Goal: Task Accomplishment & Management: Manage account settings

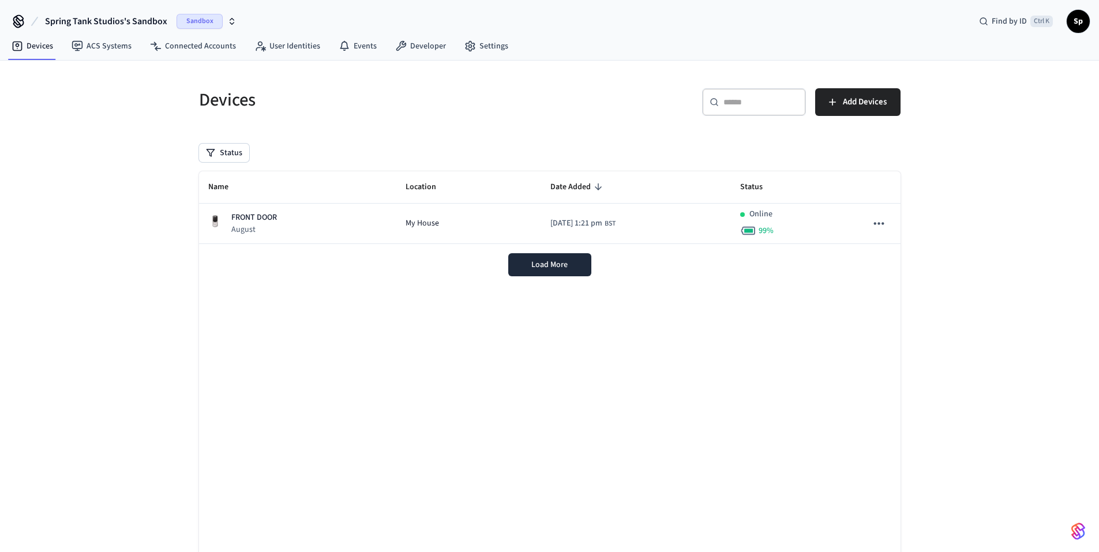
click at [219, 19] on span "Sandbox" at bounding box center [200, 21] width 46 height 15
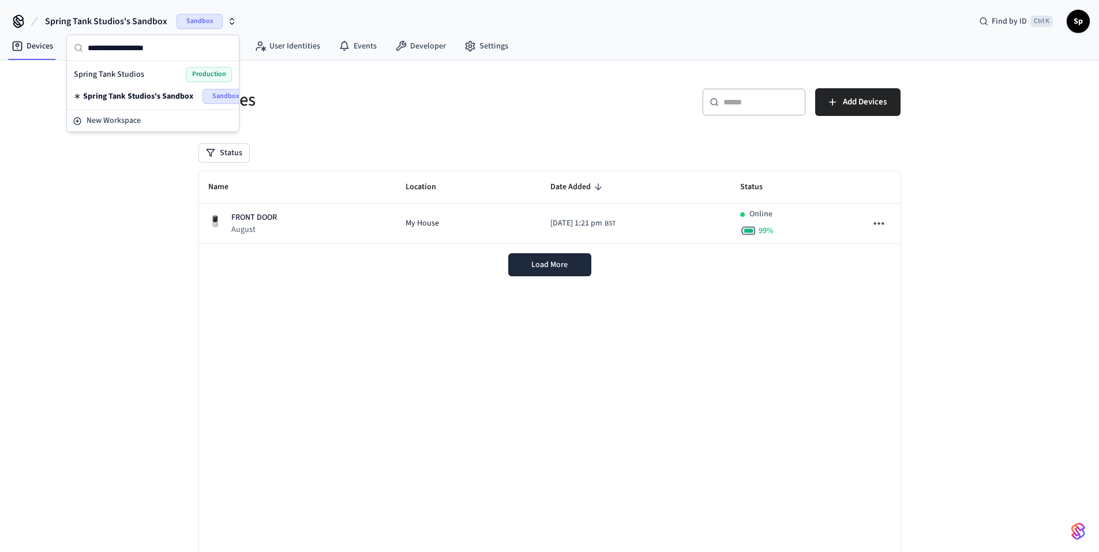
click at [176, 69] on div "Spring Tank Studios Production" at bounding box center [153, 74] width 158 height 15
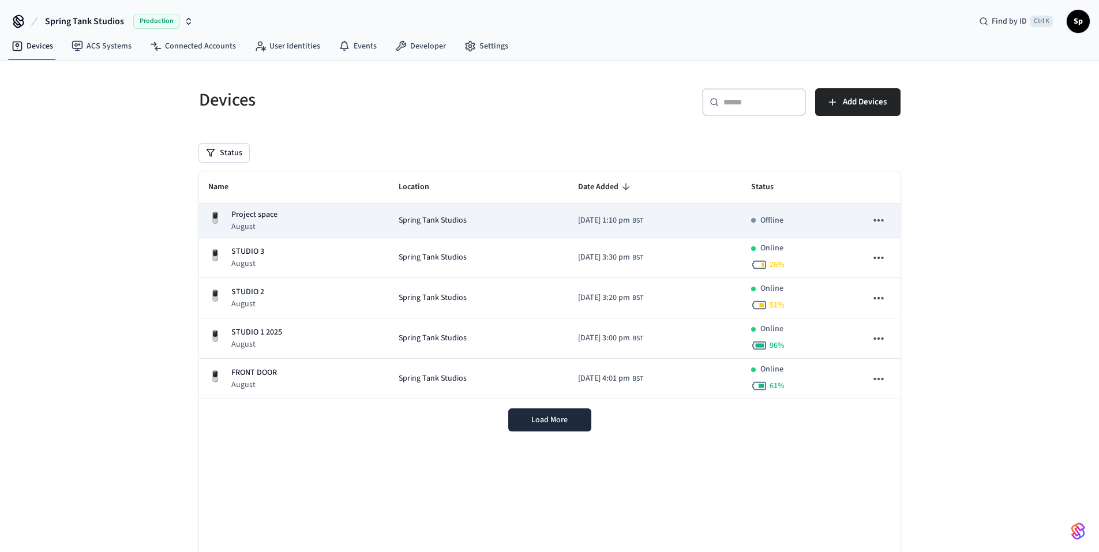
click at [306, 207] on td "Project space August" at bounding box center [294, 221] width 191 height 34
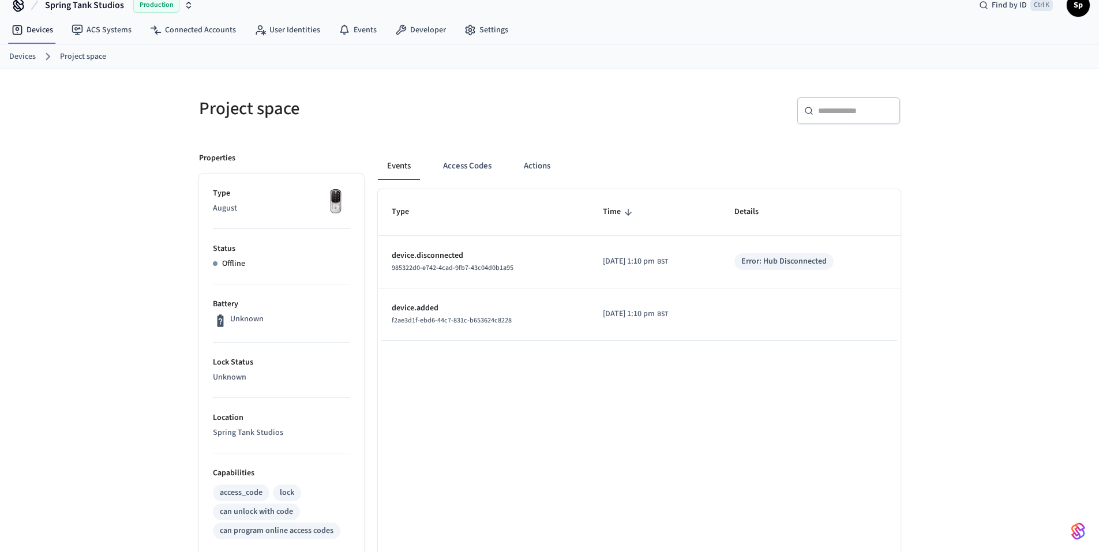
scroll to position [16, 0]
click at [461, 163] on button "Access Codes" at bounding box center [467, 167] width 67 height 28
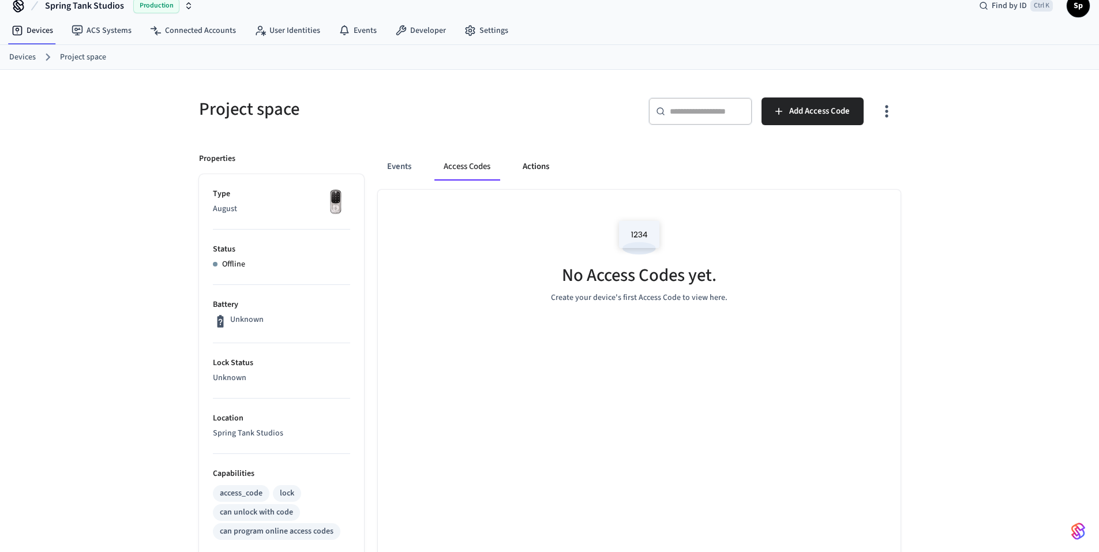
click at [526, 165] on button "Actions" at bounding box center [536, 167] width 45 height 28
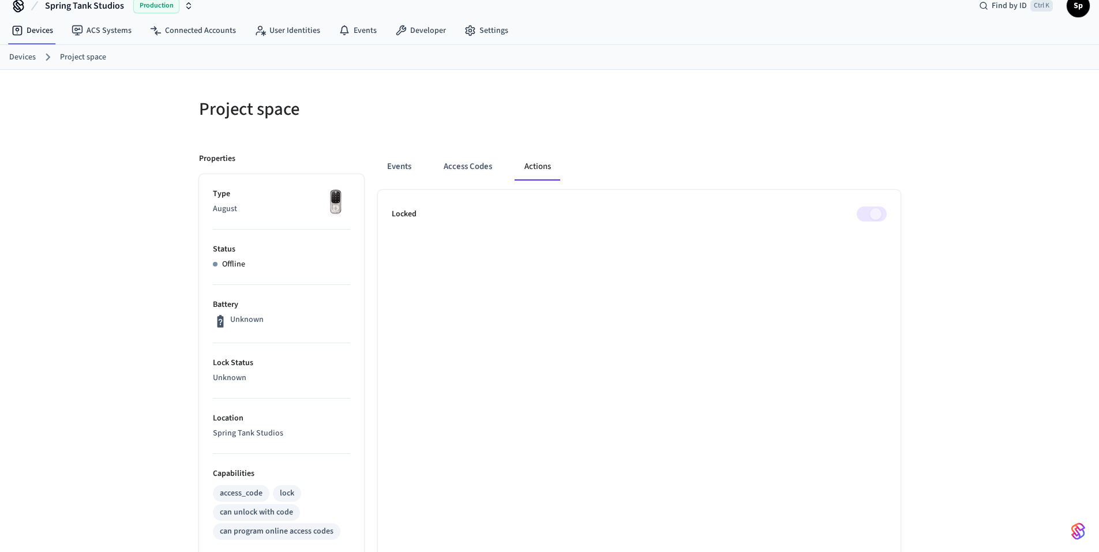
click at [526, 165] on button "Actions" at bounding box center [537, 167] width 45 height 28
click at [872, 212] on span at bounding box center [872, 214] width 30 height 15
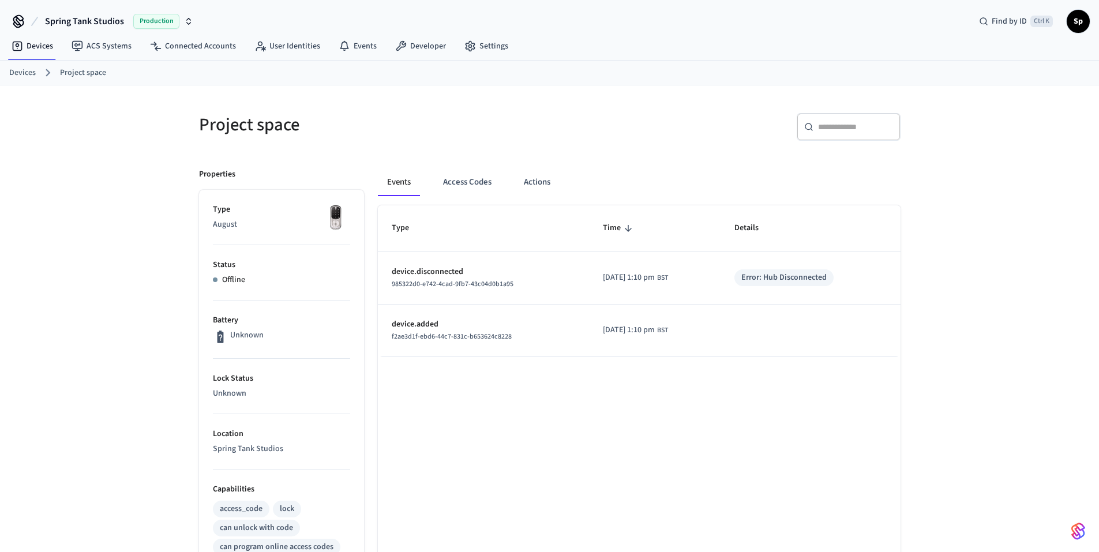
click at [24, 70] on link "Devices" at bounding box center [22, 73] width 27 height 12
